Goal: Information Seeking & Learning: Compare options

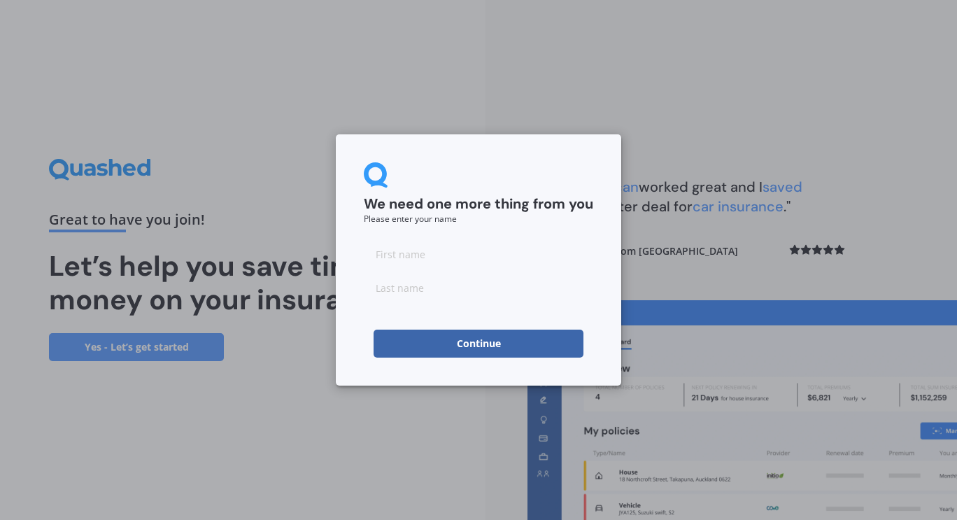
click at [402, 257] on input at bounding box center [479, 254] width 230 height 28
type input "[PERSON_NAME]"
type input "Banfield"
click at [458, 342] on button "Continue" at bounding box center [479, 344] width 210 height 28
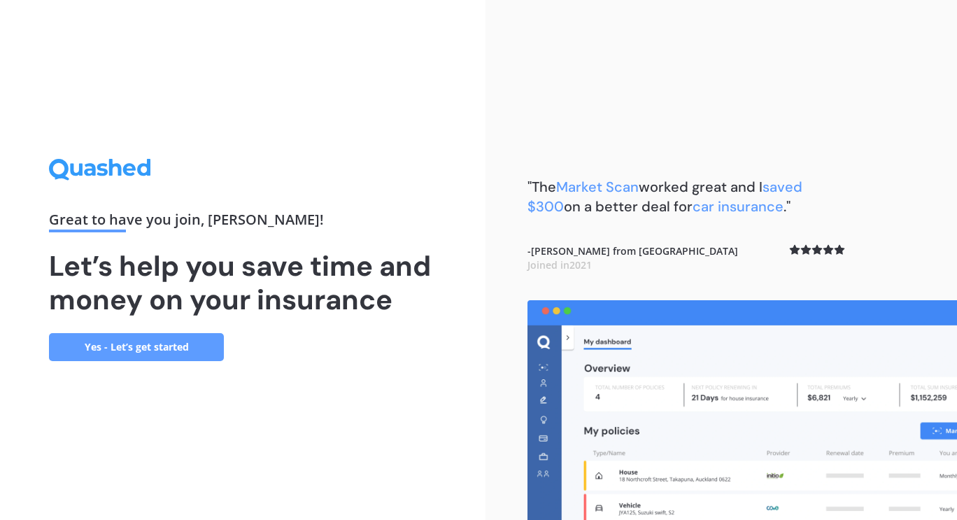
click at [181, 346] on link "Yes - Let’s get started" at bounding box center [136, 347] width 175 height 28
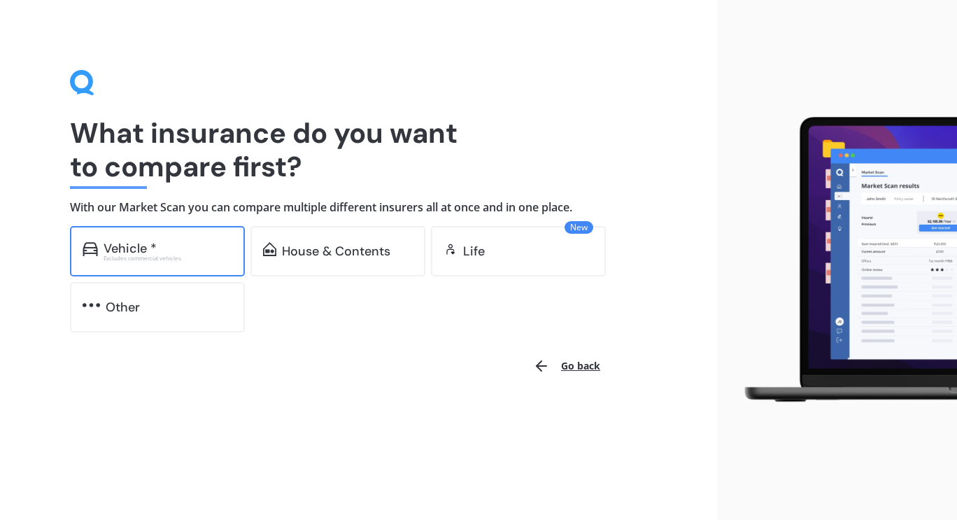
click at [169, 244] on div "Vehicle *" at bounding box center [168, 248] width 129 height 14
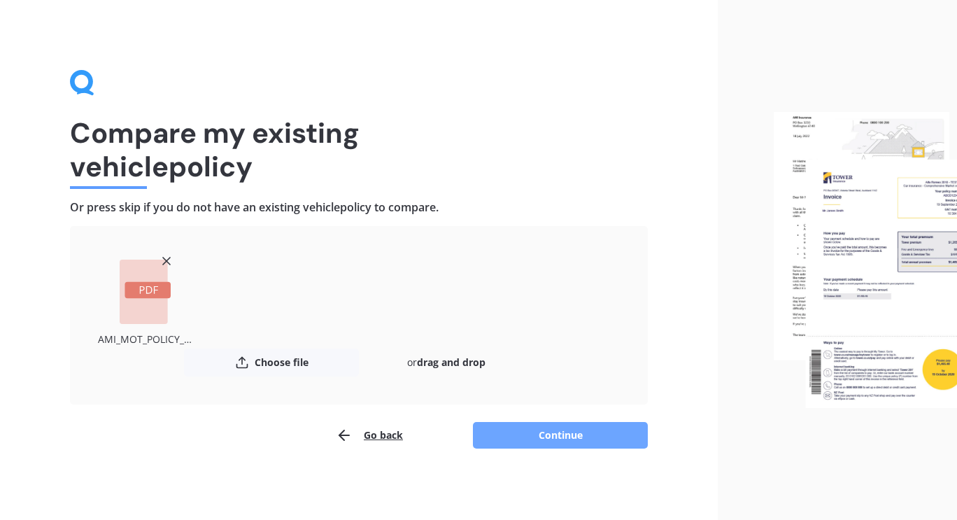
click at [557, 432] on button "Continue" at bounding box center [560, 435] width 175 height 27
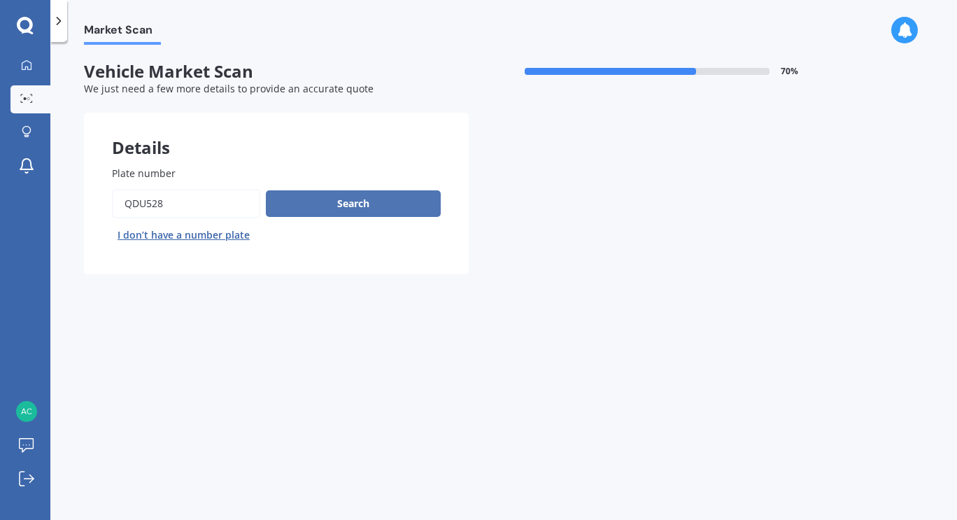
click at [400, 206] on button "Search" at bounding box center [353, 203] width 175 height 27
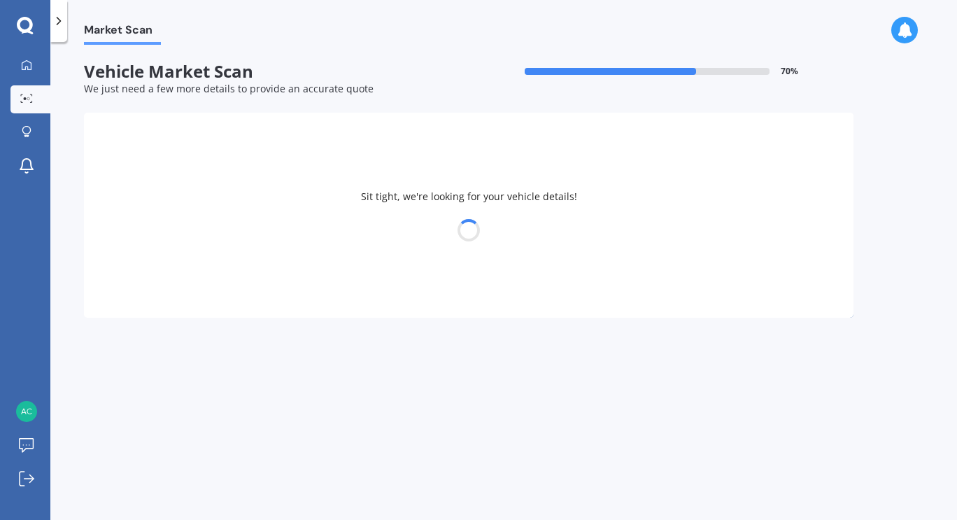
select select "KIA"
select select "NIRO"
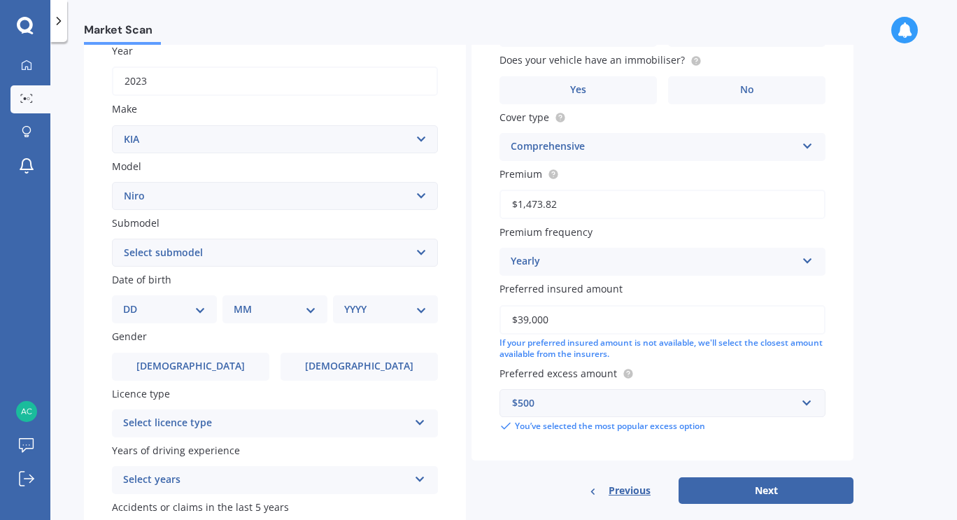
scroll to position [210, 0]
click at [198, 319] on div "DD 01 02 03 04 05 06 07 08 09 10 11 12 13 14 15 16 17 18 19 20 21 22 23 24 25 2…" at bounding box center [164, 308] width 105 height 28
click at [200, 309] on select "DD 01 02 03 04 05 06 07 08 09 10 11 12 13 14 15 16 17 18 19 20 21 22 23 24 25 2…" at bounding box center [164, 307] width 83 height 15
select select "15"
click at [134, 302] on select "DD 01 02 03 04 05 06 07 08 09 10 11 12 13 14 15 16 17 18 19 20 21 22 23 24 25 2…" at bounding box center [164, 307] width 83 height 15
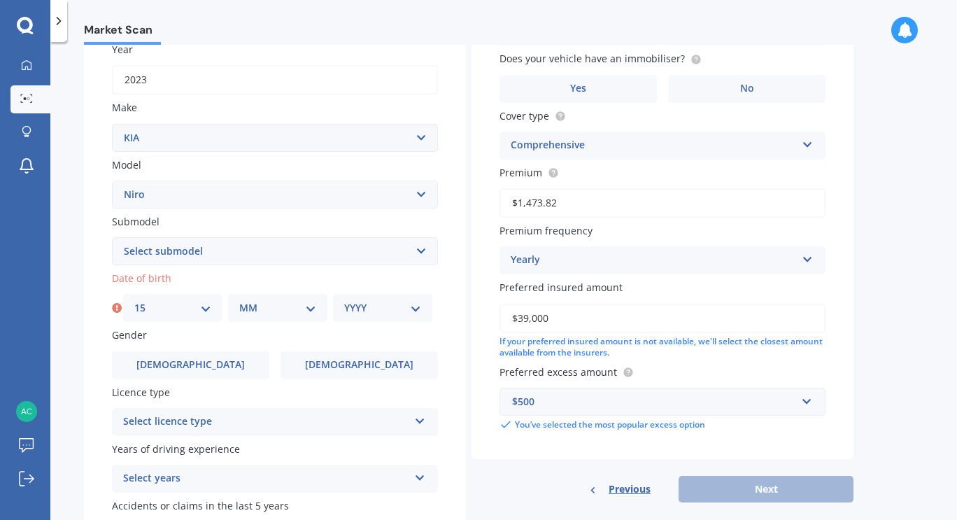
click at [259, 311] on select "MM 01 02 03 04 05 06 07 08 09 10 11 12" at bounding box center [277, 307] width 77 height 15
select select "03"
click at [239, 302] on select "MM 01 02 03 04 05 06 07 08 09 10 11 12" at bounding box center [277, 307] width 77 height 15
click at [372, 309] on select "YYYY 2025 2024 2023 2022 2021 2020 2019 2018 2017 2016 2015 2014 2013 2012 2011…" at bounding box center [382, 307] width 77 height 15
select select "1958"
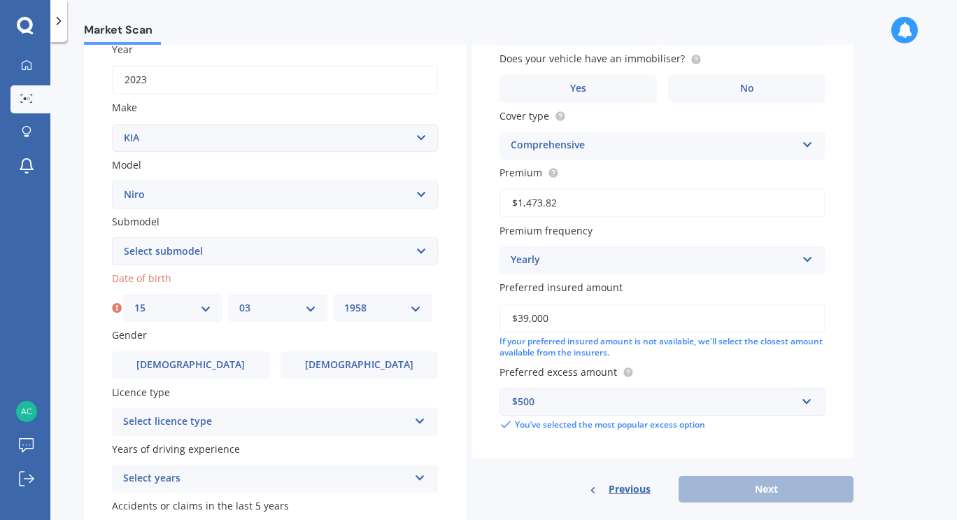
click at [344, 302] on select "YYYY 2025 2024 2023 2022 2021 2020 2019 2018 2017 2016 2015 2014 2013 2012 2011…" at bounding box center [382, 307] width 77 height 15
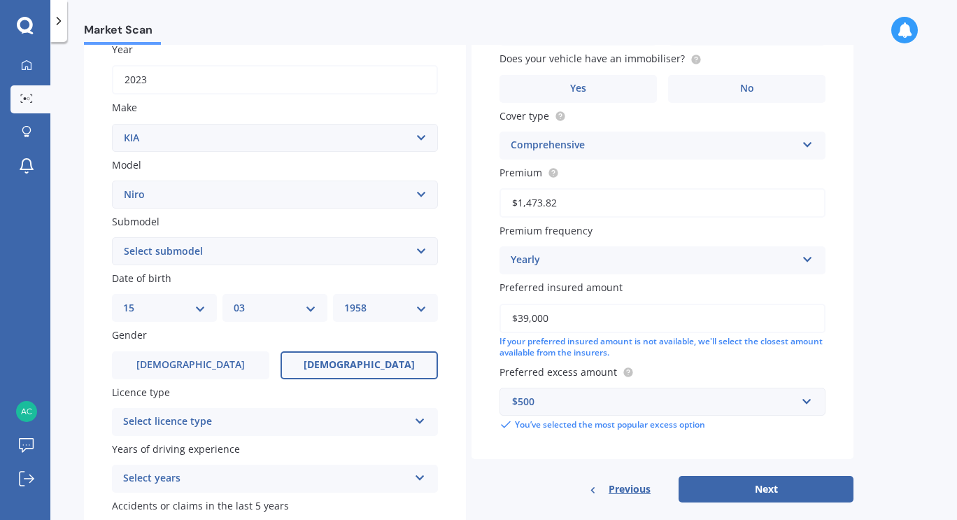
click at [331, 365] on label "[DEMOGRAPHIC_DATA]" at bounding box center [359, 365] width 157 height 28
click at [0, 0] on input "[DEMOGRAPHIC_DATA]" at bounding box center [0, 0] width 0 height 0
click at [416, 423] on icon at bounding box center [420, 419] width 12 height 10
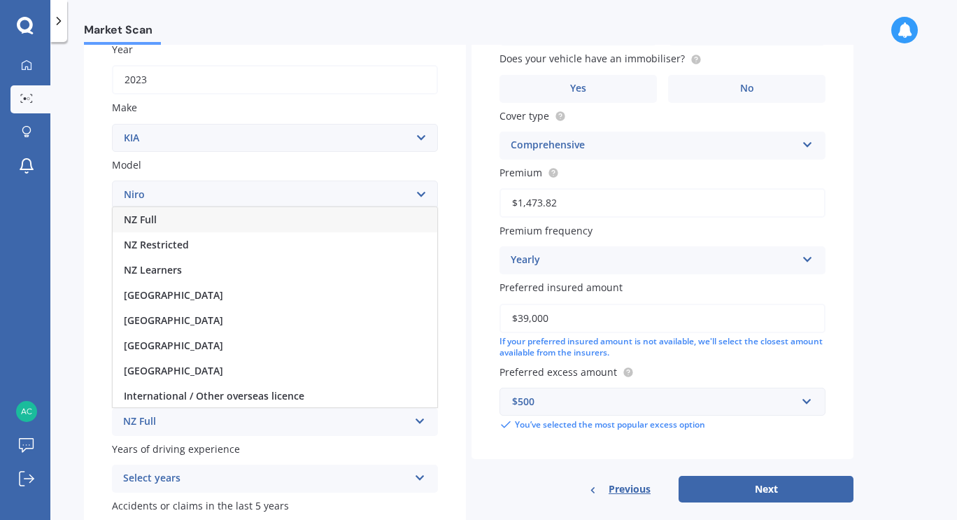
click at [258, 227] on div "NZ Full" at bounding box center [275, 219] width 325 height 25
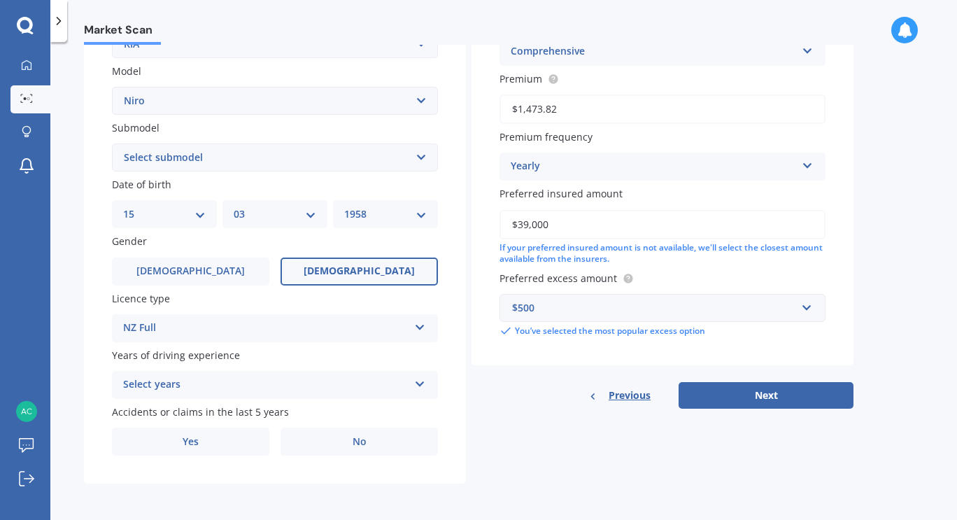
scroll to position [307, 0]
click at [416, 381] on icon at bounding box center [420, 381] width 12 height 10
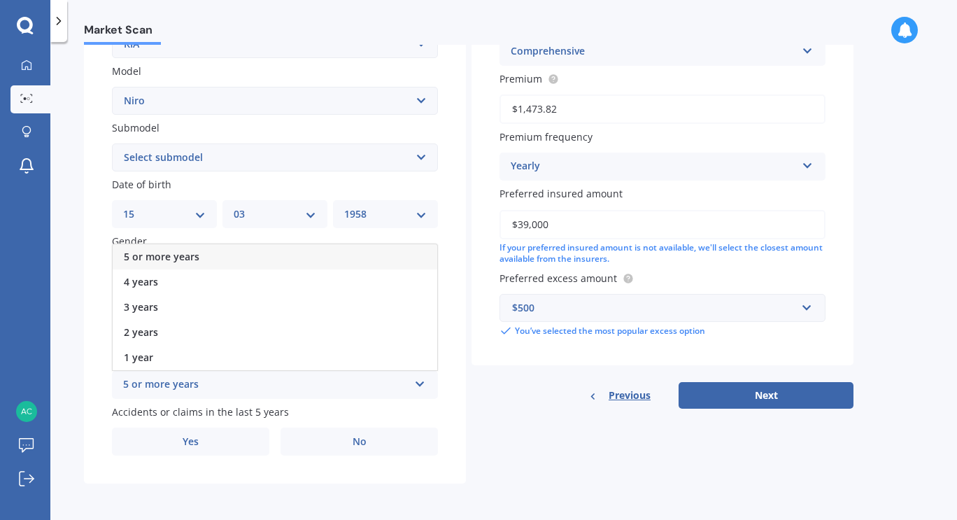
click at [164, 253] on span "5 or more years" at bounding box center [162, 256] width 76 height 13
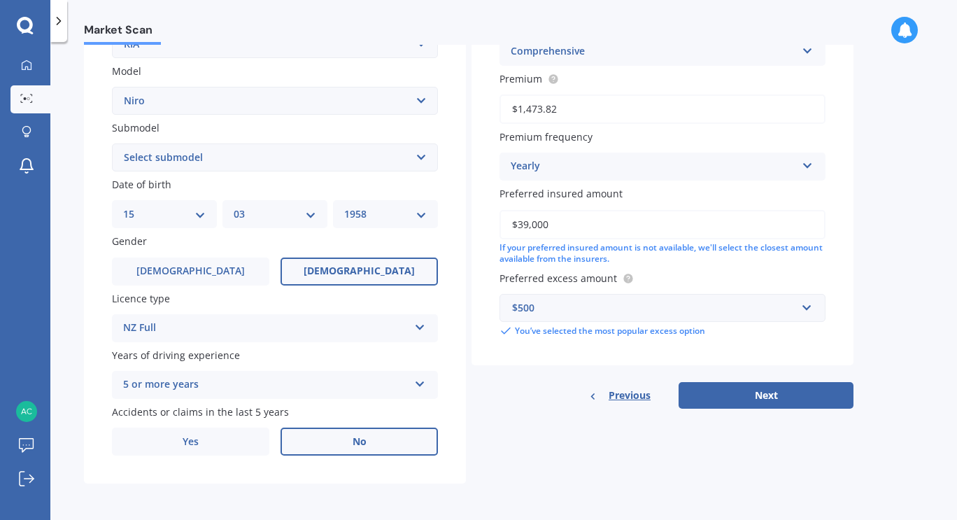
click at [379, 440] on label "No" at bounding box center [359, 442] width 157 height 28
click at [0, 0] on input "No" at bounding box center [0, 0] width 0 height 0
click at [220, 442] on label "Yes" at bounding box center [190, 442] width 157 height 28
click at [0, 0] on input "Yes" at bounding box center [0, 0] width 0 height 0
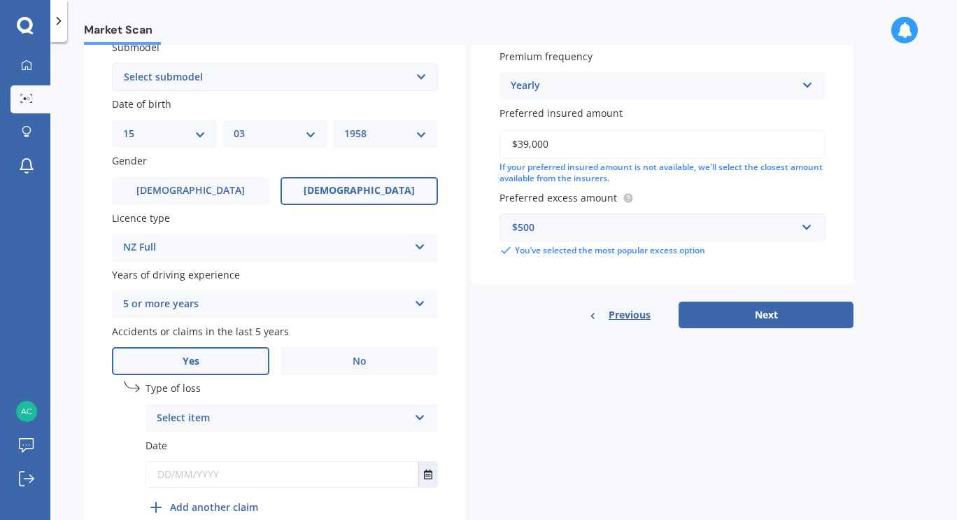
scroll to position [447, 0]
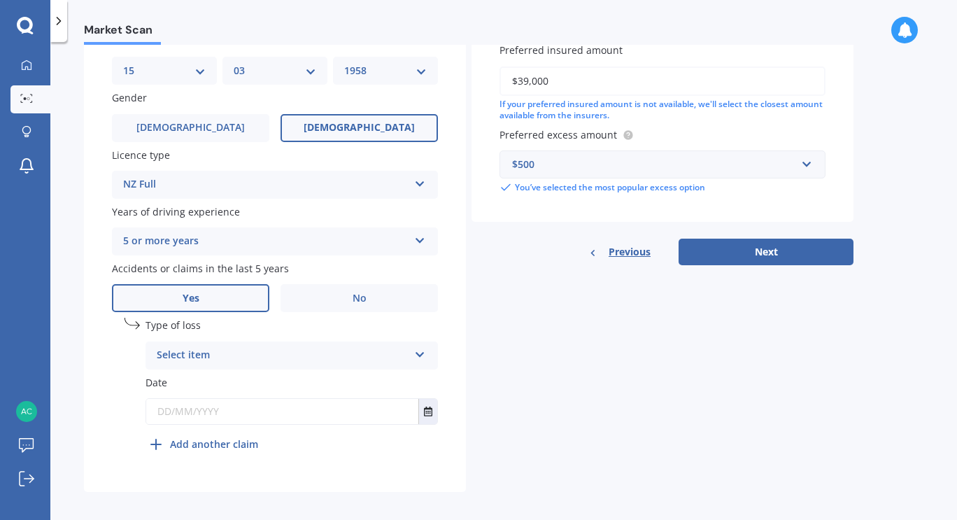
click at [209, 355] on div "Select item" at bounding box center [283, 355] width 252 height 17
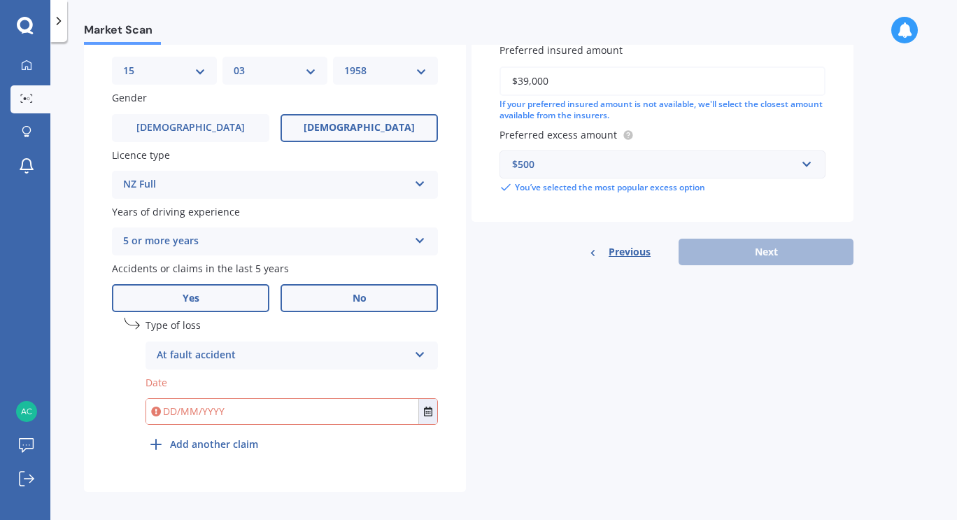
click at [348, 305] on label "No" at bounding box center [359, 298] width 157 height 28
click at [0, 0] on input "No" at bounding box center [0, 0] width 0 height 0
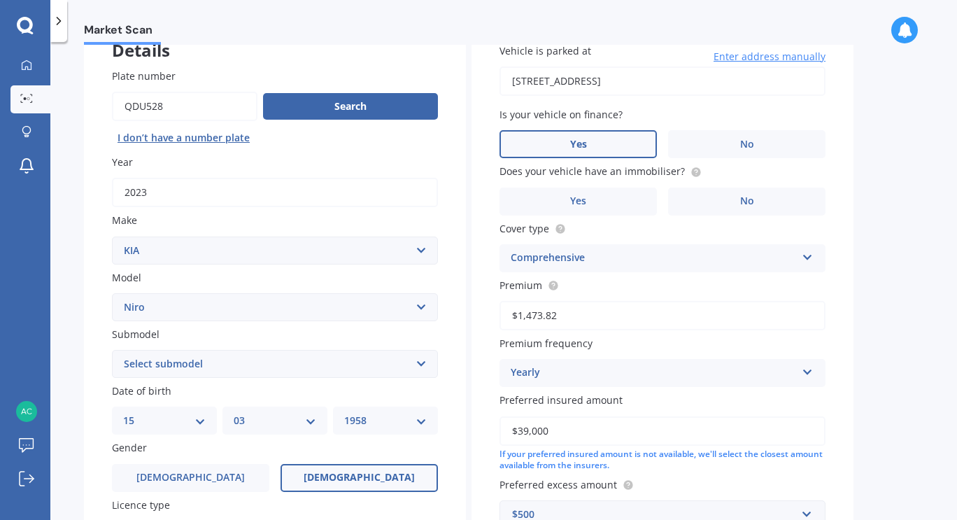
scroll to position [27, 0]
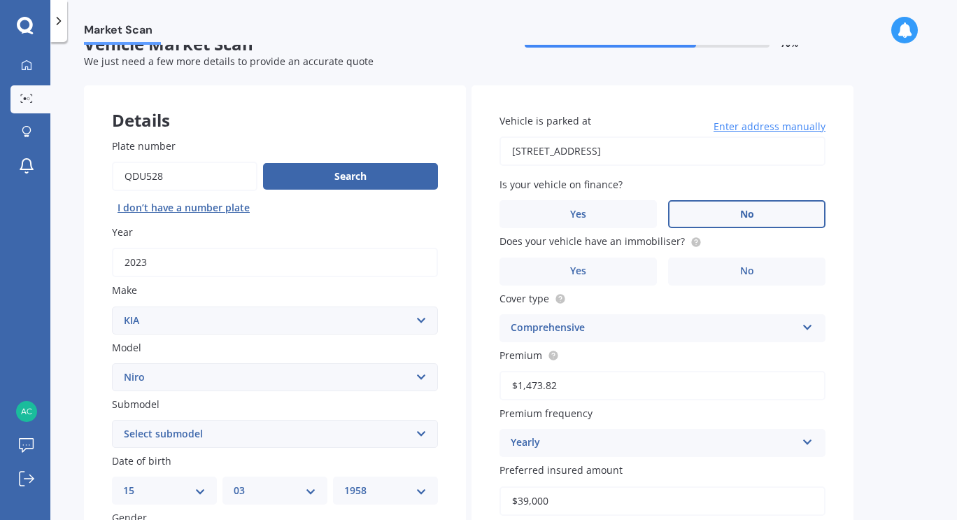
click at [748, 213] on span "No" at bounding box center [747, 215] width 14 height 12
click at [0, 0] on input "No" at bounding box center [0, 0] width 0 height 0
click at [726, 267] on label "No" at bounding box center [746, 272] width 157 height 28
click at [0, 0] on input "No" at bounding box center [0, 0] width 0 height 0
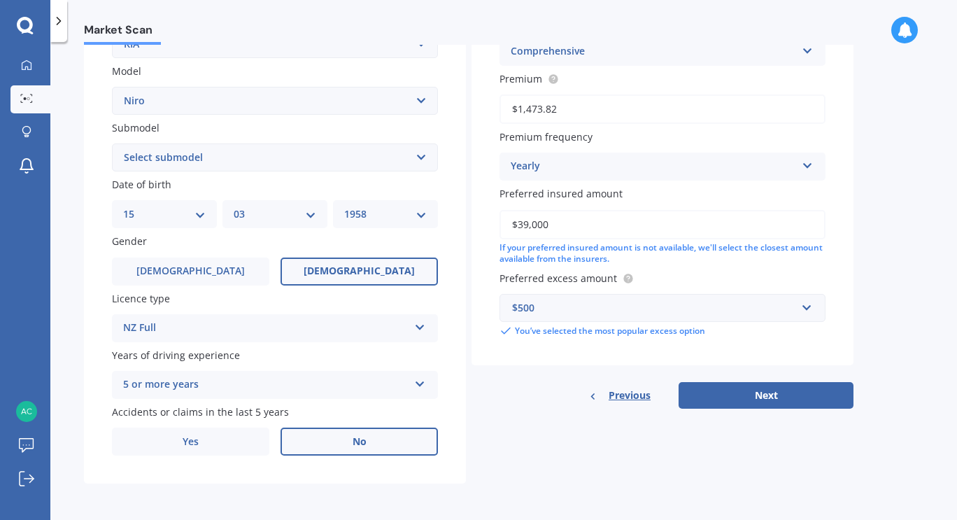
scroll to position [307, 0]
click at [766, 395] on button "Next" at bounding box center [766, 395] width 175 height 27
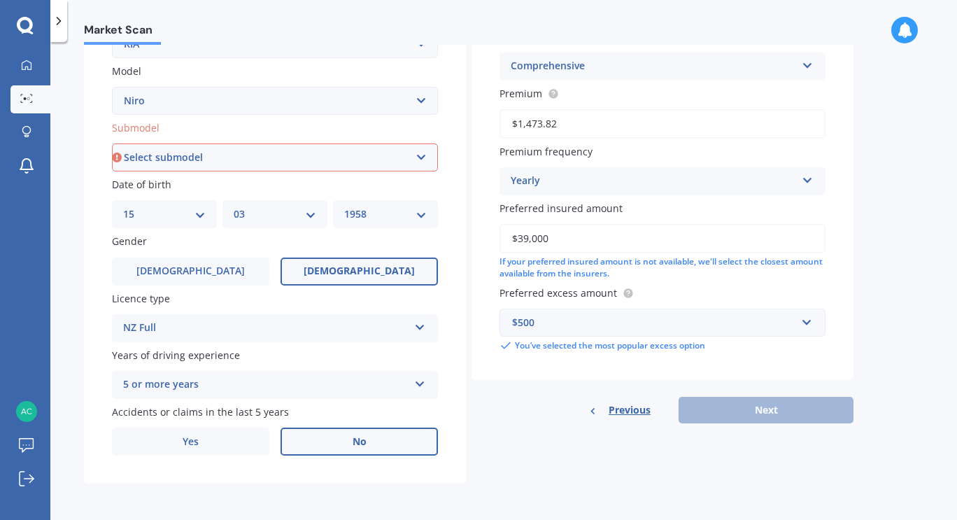
click at [316, 153] on select "Select submodel EARTH 1.6PH/6AM HEV EV EX LTD LTD PHEV WATER 1.6PH/6AM" at bounding box center [275, 157] width 326 height 28
select select "EV"
click at [112, 143] on select "Select submodel EARTH 1.6PH/6AM HEV EV EX LTD LTD PHEV WATER 1.6PH/6AM" at bounding box center [275, 157] width 326 height 28
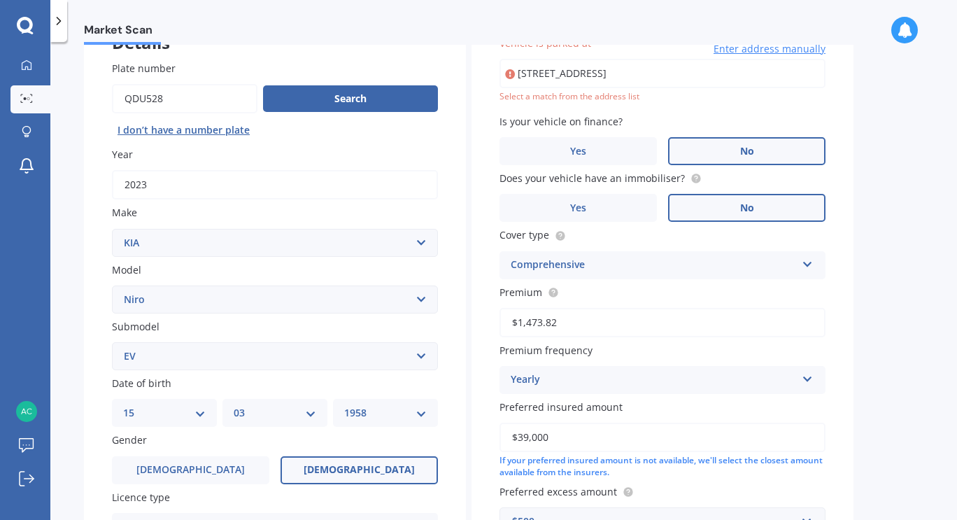
scroll to position [96, 0]
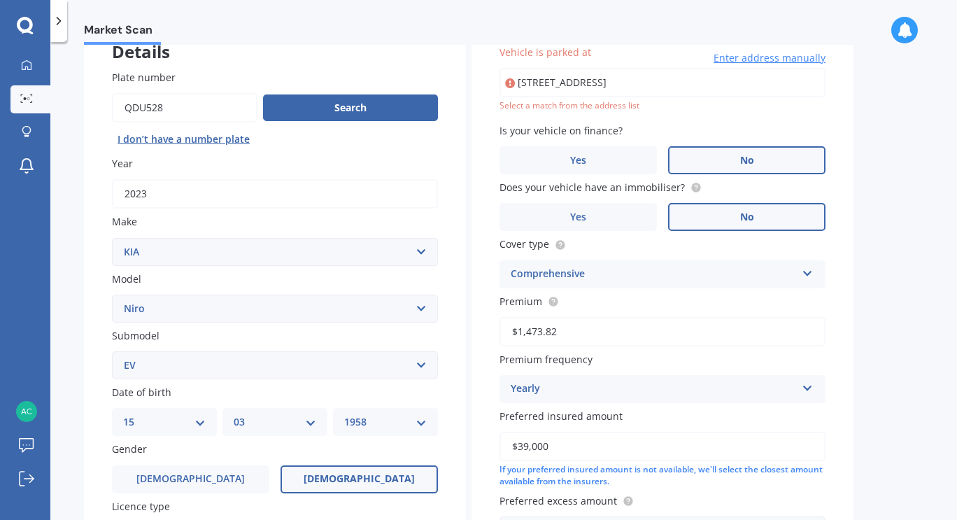
type input "[STREET_ADDRESS]"
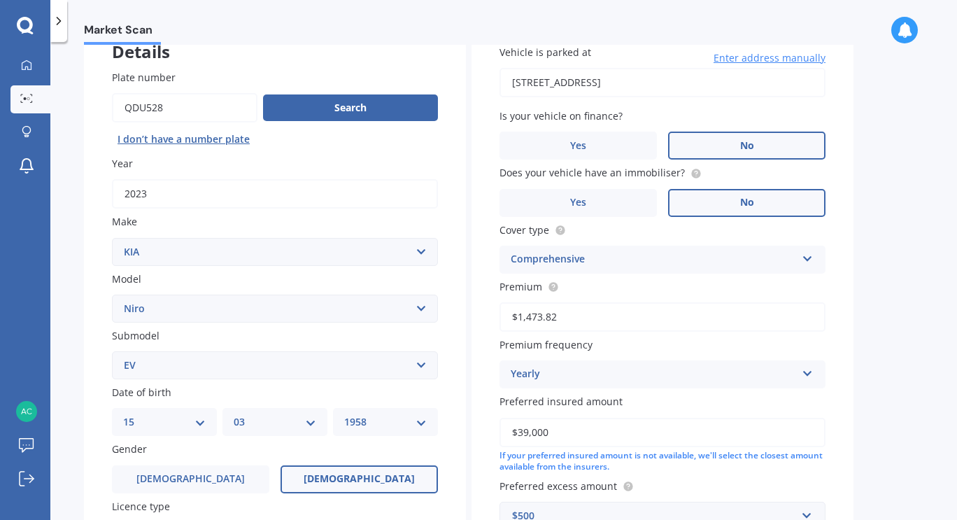
scroll to position [307, 0]
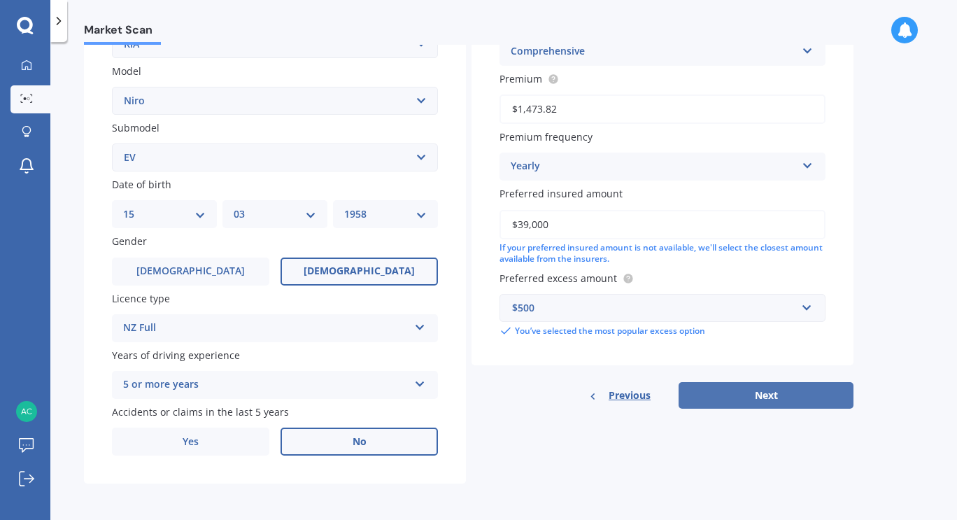
click at [766, 400] on button "Next" at bounding box center [766, 395] width 175 height 27
select select "15"
select select "03"
select select "1958"
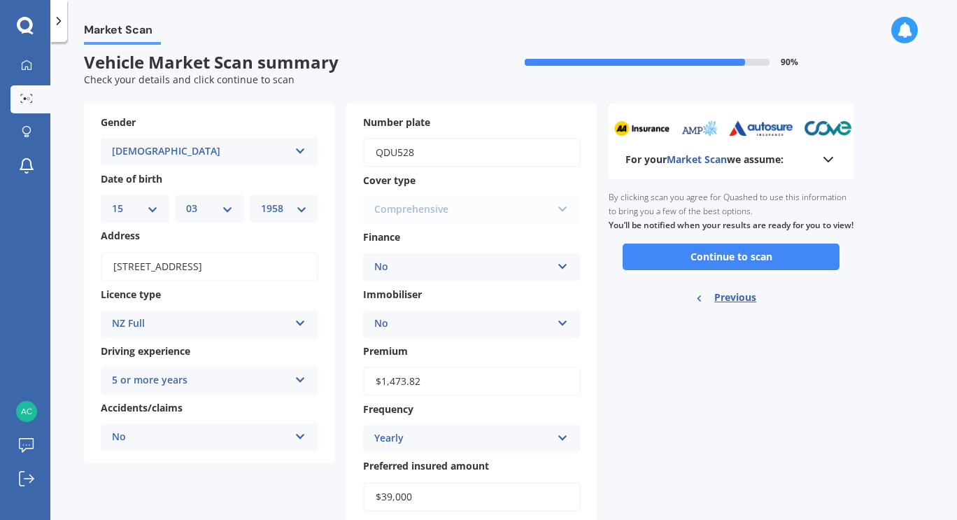
scroll to position [0, 0]
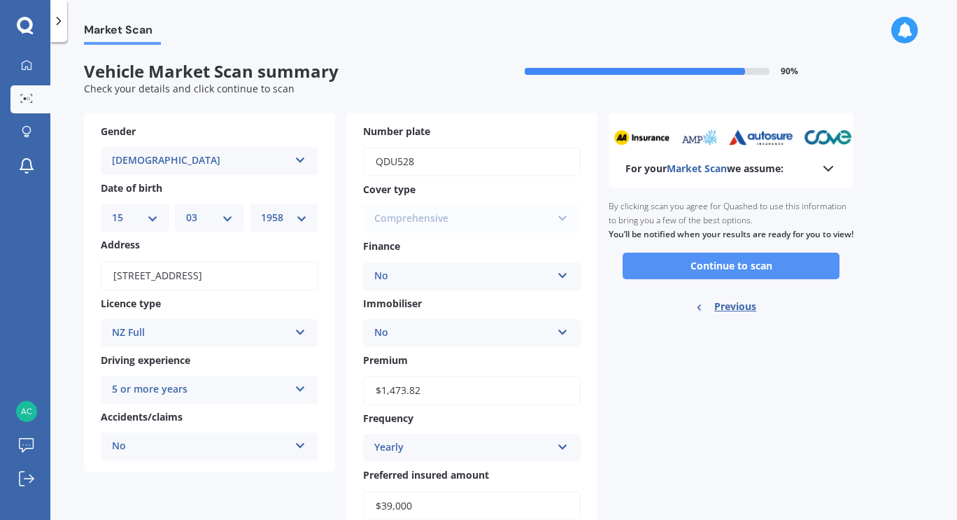
click at [727, 276] on button "Continue to scan" at bounding box center [731, 266] width 217 height 27
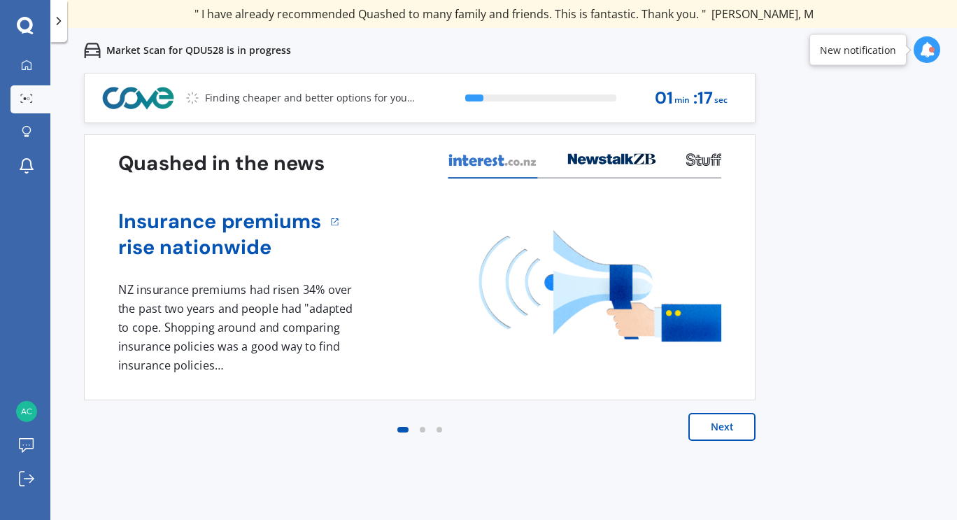
click at [712, 423] on button "Next" at bounding box center [722, 427] width 67 height 28
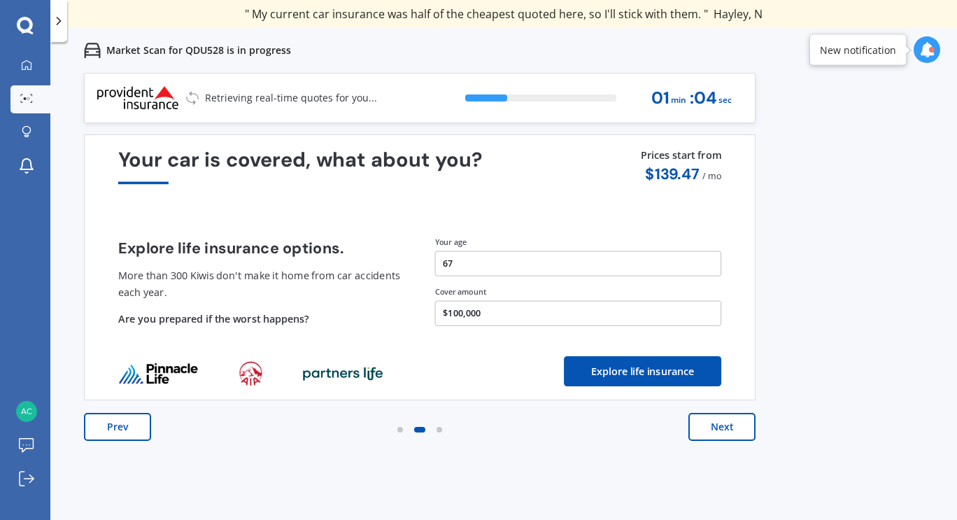
click at [726, 430] on button "Next" at bounding box center [722, 427] width 67 height 28
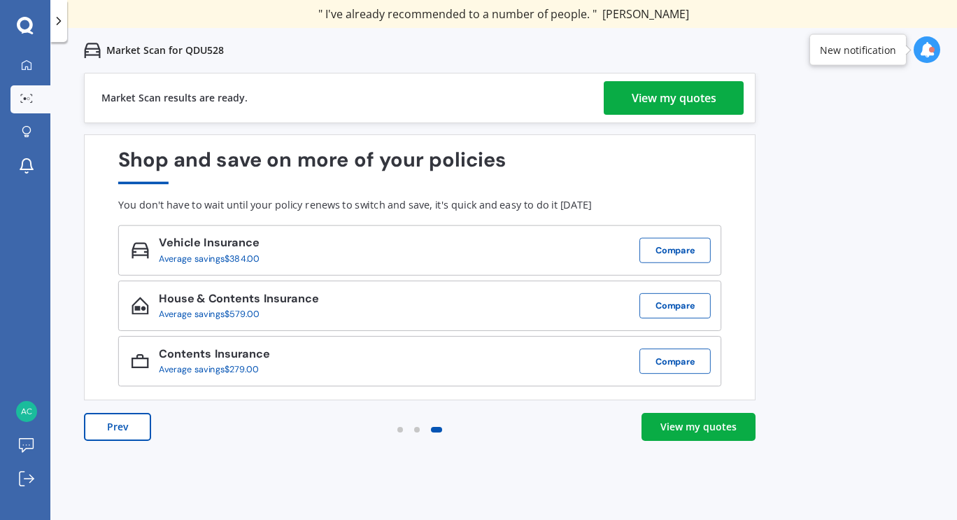
click at [686, 100] on div "View my quotes" at bounding box center [674, 98] width 85 height 34
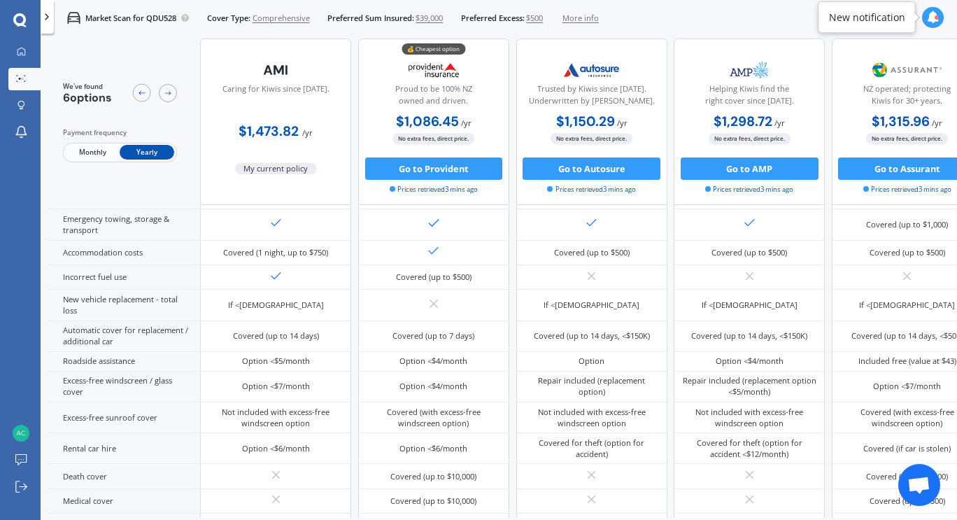
scroll to position [311, 0]
